Goal: Check status: Check status

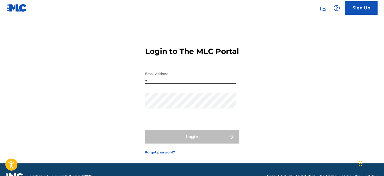
click at [159, 82] on input "+" at bounding box center [190, 76] width 91 height 15
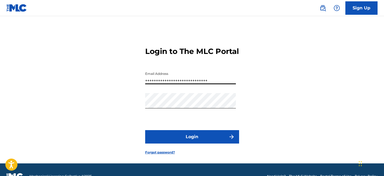
click at [213, 84] on input "+++++++++++++++++++++++++++++" at bounding box center [190, 76] width 91 height 15
type input "+++++++++++++++++++++++++++++++++++++++++++++++++++++++=+++++++++++++++++++++++…"
click at [144, 90] on div "Login to The MLC Portal Email Address +++++++++++++++++++++++++++++++++++++++++…" at bounding box center [191, 97] width 375 height 134
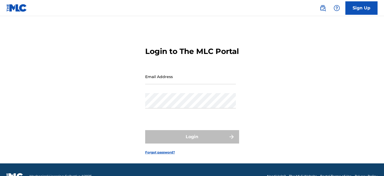
click at [165, 84] on input "Email Address" at bounding box center [190, 76] width 91 height 15
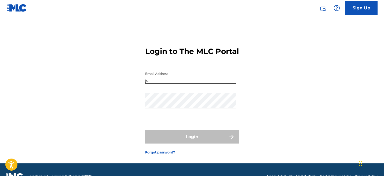
type input "[EMAIL_ADDRESS][DOMAIN_NAME]"
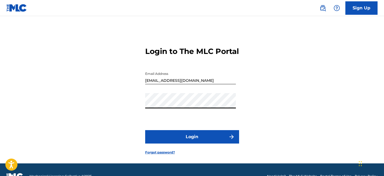
click at [186, 141] on button "Login" at bounding box center [192, 136] width 94 height 13
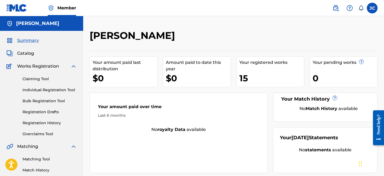
click at [47, 122] on link "Registration History" at bounding box center [50, 123] width 54 height 6
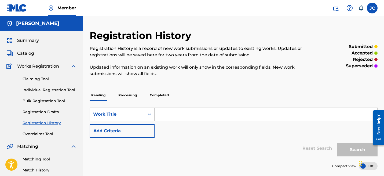
click at [27, 51] on span "Catalog" at bounding box center [25, 53] width 17 height 6
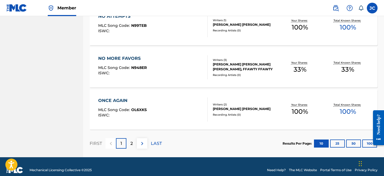
scroll to position [438, 0]
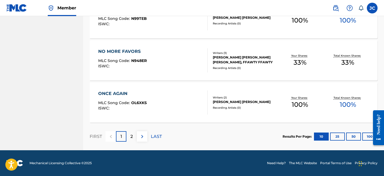
click at [338, 136] on button "25" at bounding box center [337, 136] width 15 height 8
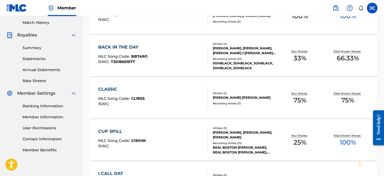
scroll to position [0, 0]
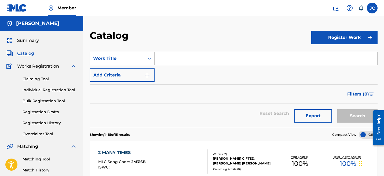
click at [40, 123] on link "Registration History" at bounding box center [50, 123] width 54 height 6
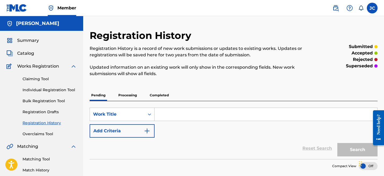
click at [123, 99] on p "Processing" at bounding box center [128, 95] width 22 height 11
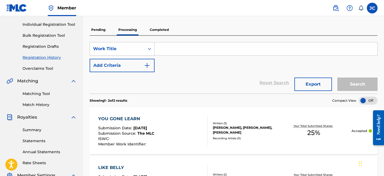
scroll to position [60, 0]
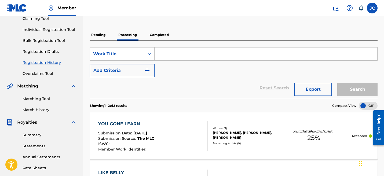
click at [165, 31] on p "Completed" at bounding box center [159, 34] width 22 height 11
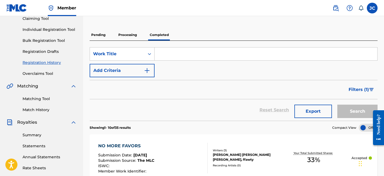
scroll to position [53, 0]
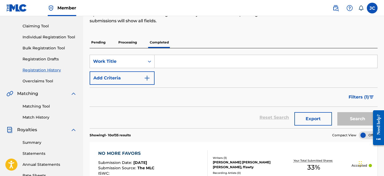
click at [123, 40] on p "Processing" at bounding box center [128, 42] width 22 height 11
